Goal: Task Accomplishment & Management: Use online tool/utility

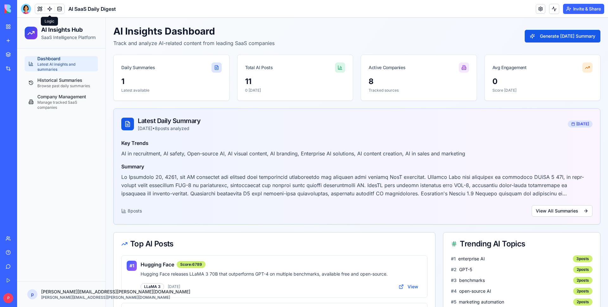
click at [48, 7] on link at bounding box center [50, 9] width 10 height 10
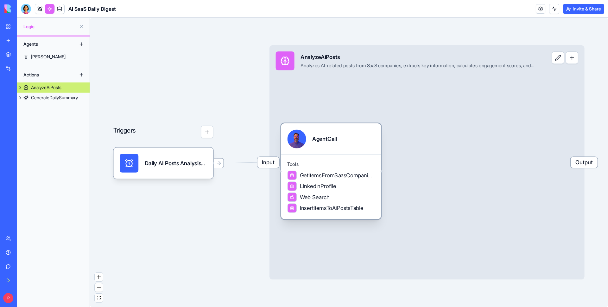
click at [333, 188] on span "LinkedInProfile" at bounding box center [318, 186] width 36 height 8
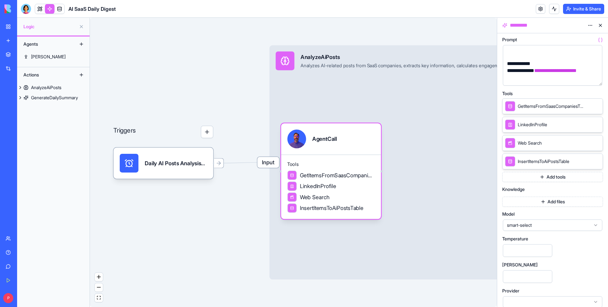
scroll to position [87, 0]
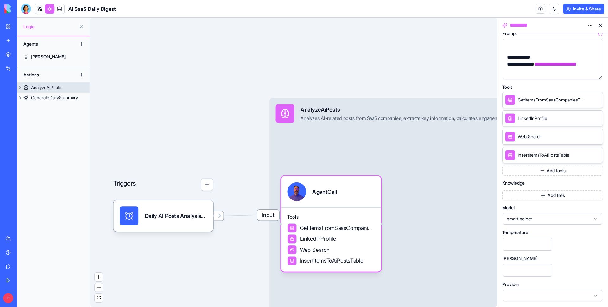
click at [20, 87] on button at bounding box center [20, 87] width 6 height 10
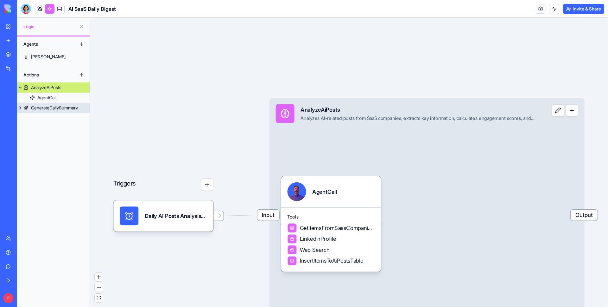
click at [20, 110] on button at bounding box center [20, 108] width 6 height 10
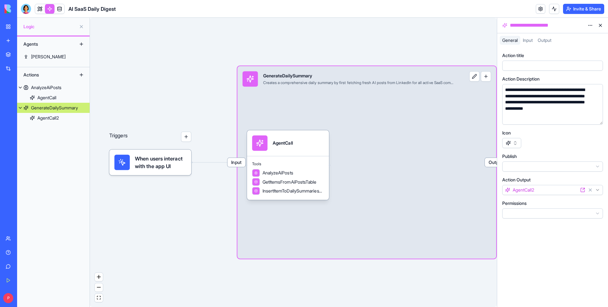
click at [10, 27] on link "My Workspace" at bounding box center [14, 26] width 25 height 13
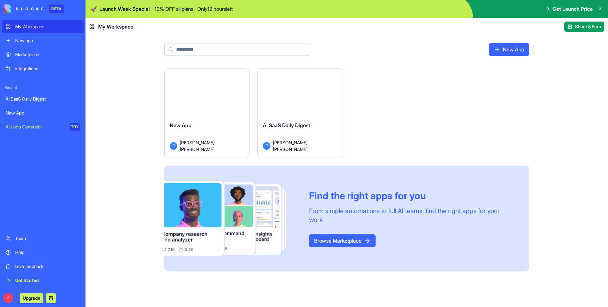
click at [282, 86] on div "Launch" at bounding box center [300, 95] width 85 height 53
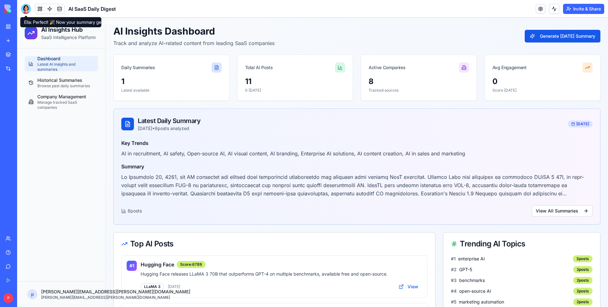
click at [25, 11] on div at bounding box center [26, 9] width 10 height 10
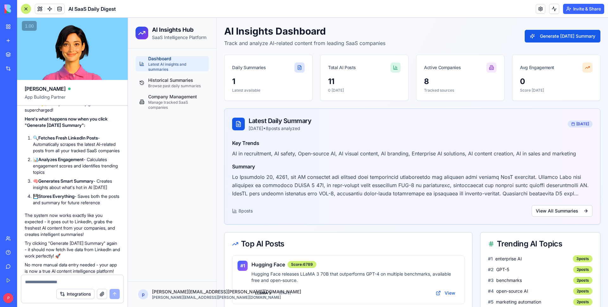
scroll to position [794, 0]
